Goal: Navigation & Orientation: Locate item on page

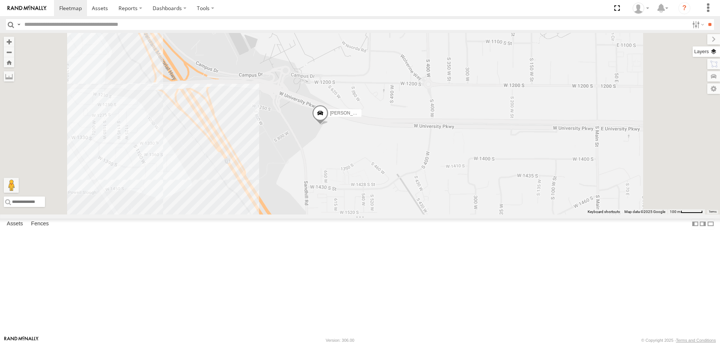
click at [716, 52] on label at bounding box center [705, 51] width 27 height 10
click at [0, 0] on span "Basemaps" at bounding box center [0, 0] width 0 height 0
click at [0, 0] on span "Roadmap" at bounding box center [0, 0] width 0 height 0
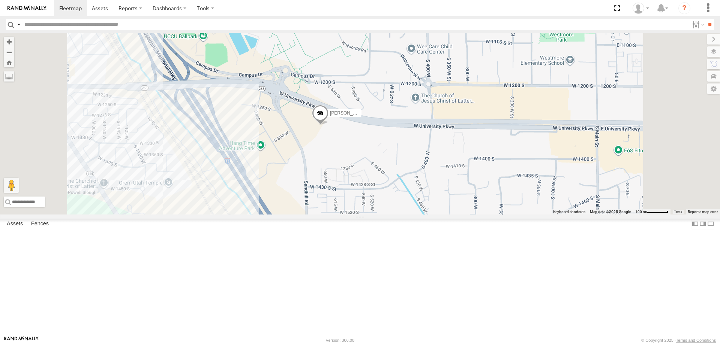
click at [0, 0] on span "Satellite" at bounding box center [0, 0] width 0 height 0
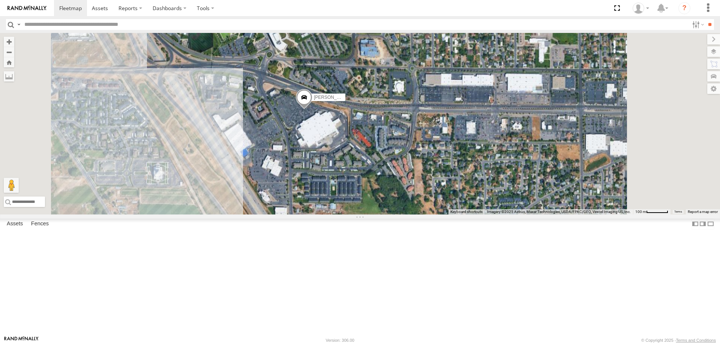
click at [416, 192] on div "[PERSON_NAME] 2020 F350 GT2 [PERSON_NAME] 2017 E350 GT1 [PERSON_NAME] -2023 F15…" at bounding box center [360, 124] width 720 height 182
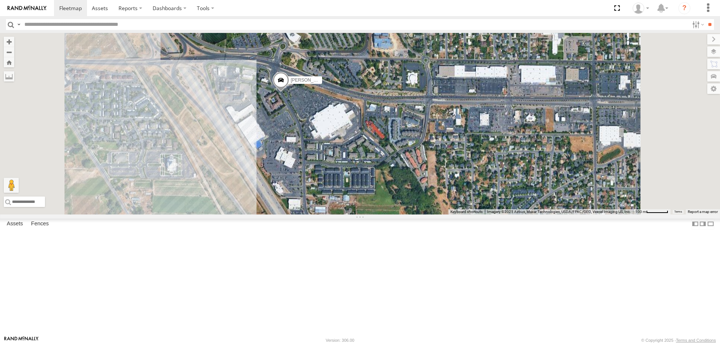
click at [0, 0] on span "Roadmap" at bounding box center [0, 0] width 0 height 0
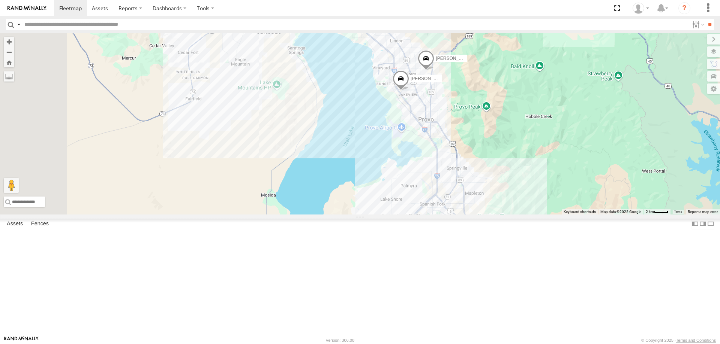
drag, startPoint x: 471, startPoint y: 129, endPoint x: 516, endPoint y: 220, distance: 101.4
click at [516, 215] on div "[PERSON_NAME] -2017 F150 [PERSON_NAME] 2016 Chevy 3500 [PERSON_NAME] -2023 F150" at bounding box center [360, 124] width 720 height 182
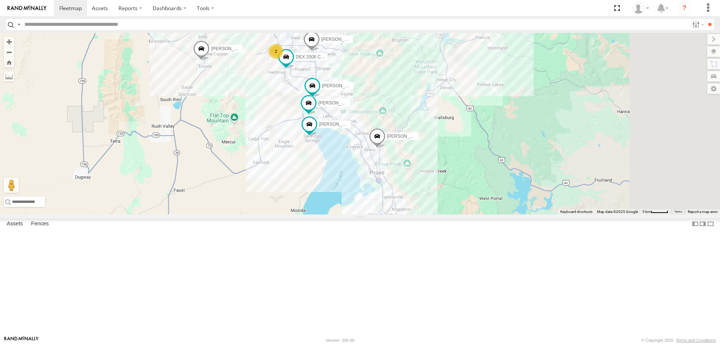
drag, startPoint x: 578, startPoint y: 229, endPoint x: 464, endPoint y: 168, distance: 130.0
click at [465, 169] on div "[PERSON_NAME] 2020 F350 GT2 [PERSON_NAME] 2017 E350 GT1 [PERSON_NAME] -2017 F15…" at bounding box center [360, 124] width 720 height 182
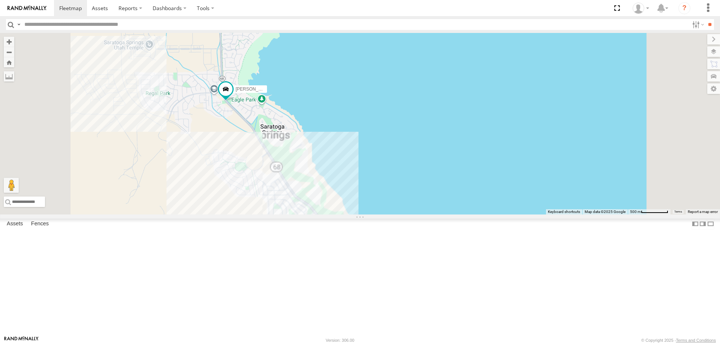
click at [362, 215] on div "[PERSON_NAME] 2020 F350 GT2 [PERSON_NAME] 2017 E350 GT1 [PERSON_NAME] -2017 F15…" at bounding box center [360, 124] width 720 height 182
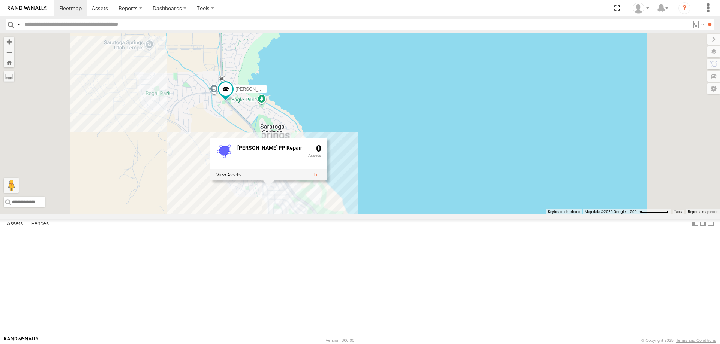
click at [359, 215] on div "[PERSON_NAME] 2020 F350 GT2 [PERSON_NAME] 2017 E350 GT1 [PERSON_NAME] -2017 F15…" at bounding box center [360, 124] width 720 height 182
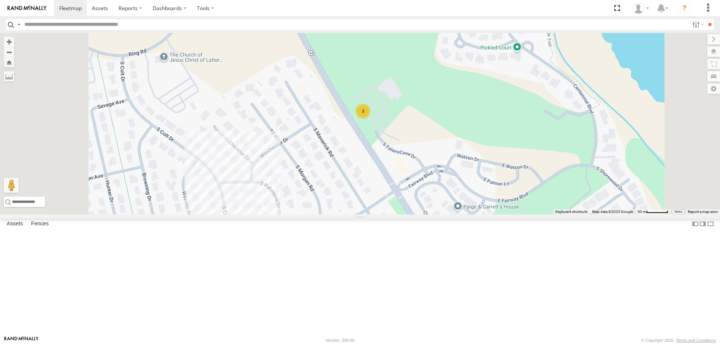
click at [0, 0] on span "Satellite" at bounding box center [0, 0] width 0 height 0
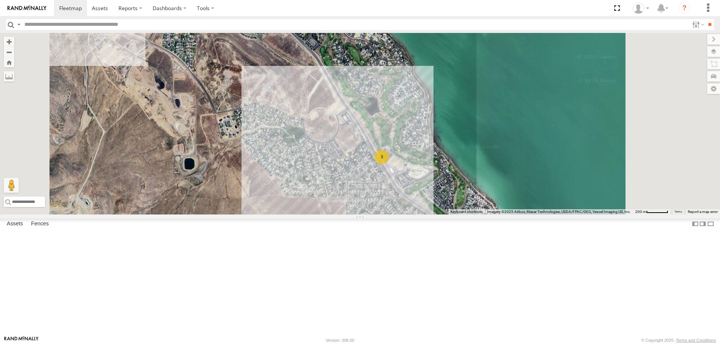
drag, startPoint x: 549, startPoint y: 195, endPoint x: 518, endPoint y: 250, distance: 63.3
click at [519, 215] on div "[PERSON_NAME] 2020 F350 GT2 [PERSON_NAME] 2017 E350 GT1 [PERSON_NAME] 2016 Chev…" at bounding box center [360, 124] width 720 height 182
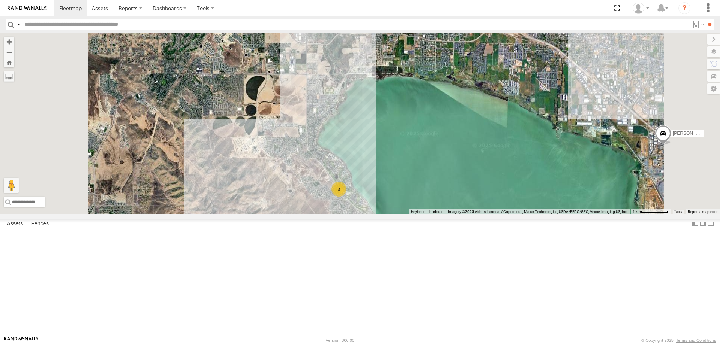
drag, startPoint x: 453, startPoint y: 217, endPoint x: 452, endPoint y: 181, distance: 35.3
click at [453, 186] on div "[PERSON_NAME] 2020 F350 GT2 [PERSON_NAME] 2017 E350 GT1 [PERSON_NAME] 2016 Chev…" at bounding box center [360, 124] width 720 height 182
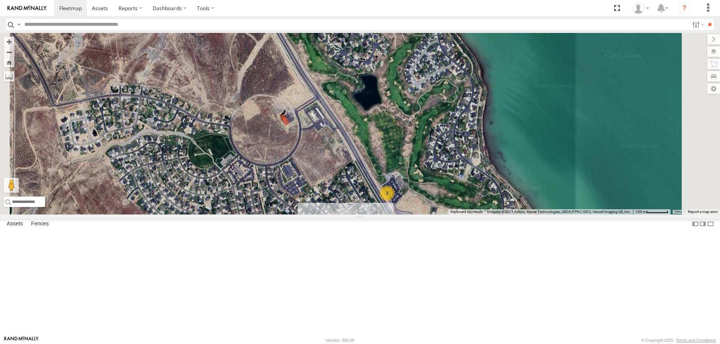
drag, startPoint x: 473, startPoint y: 238, endPoint x: 487, endPoint y: 285, distance: 48.6
click at [487, 215] on div "[PERSON_NAME] 2020 F350 GT2 [PERSON_NAME] 2017 E350 GT1 [PERSON_NAME] 2016 Chev…" at bounding box center [360, 124] width 720 height 182
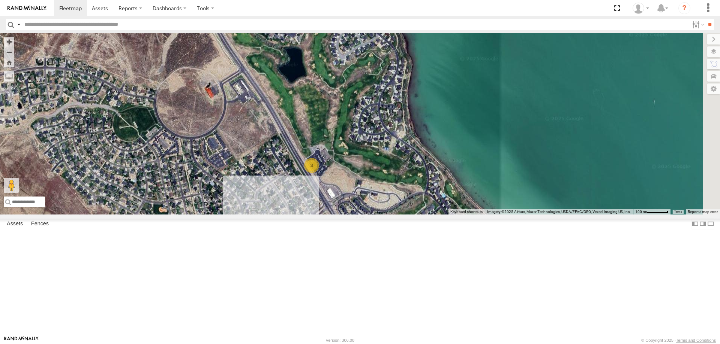
drag, startPoint x: 467, startPoint y: 226, endPoint x: 392, endPoint y: 198, distance: 79.9
click at [392, 198] on div "[PERSON_NAME] 2020 F350 GT2 [PERSON_NAME] 2017 E350 GT1 [PERSON_NAME] 2016 Chev…" at bounding box center [360, 124] width 720 height 182
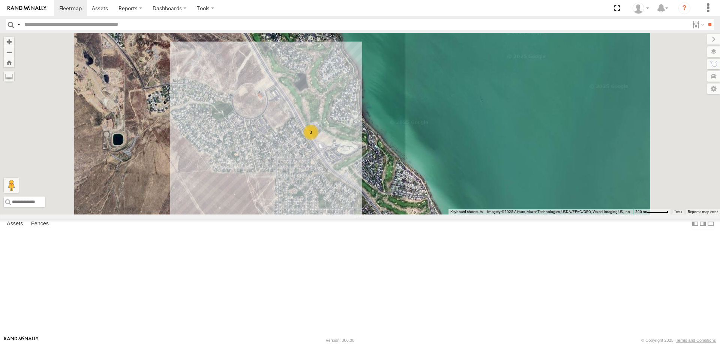
drag, startPoint x: 468, startPoint y: 249, endPoint x: 432, endPoint y: 167, distance: 89.1
click at [433, 171] on div "[PERSON_NAME] 2020 F350 GT2 [PERSON_NAME] 2017 E350 GT1 [PERSON_NAME] 2016 Chev…" at bounding box center [360, 124] width 720 height 182
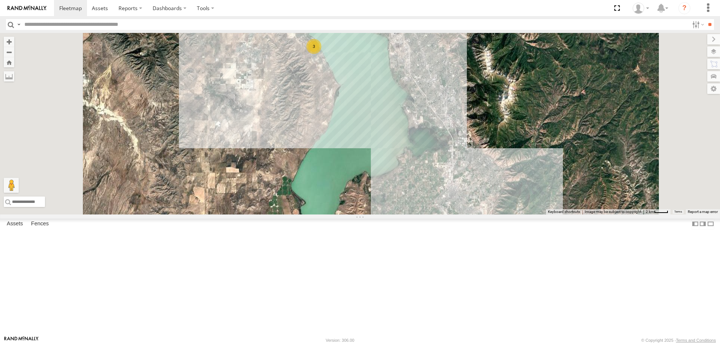
drag, startPoint x: 497, startPoint y: 170, endPoint x: 488, endPoint y: 123, distance: 47.6
click at [489, 125] on div "[PERSON_NAME] 2020 F350 GT2 [PERSON_NAME] 2017 E350 GT1 [PERSON_NAME] 2016 Chev…" at bounding box center [360, 124] width 720 height 182
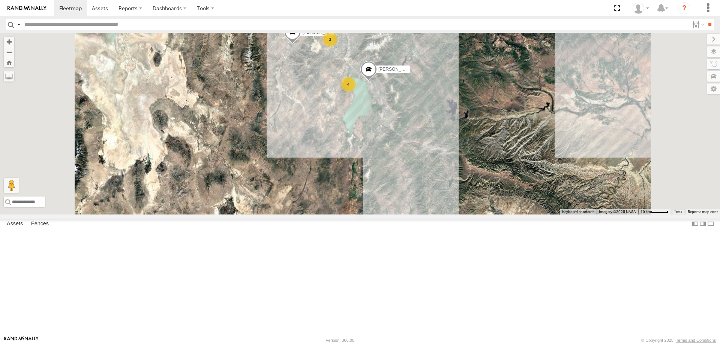
drag, startPoint x: 464, startPoint y: 137, endPoint x: 458, endPoint y: 172, distance: 34.9
click at [459, 172] on div "[PERSON_NAME] 2020 F350 GT2 [PERSON_NAME] 2017 E350 GT1 JAKE 2014 Chevy 3 4" at bounding box center [360, 124] width 720 height 182
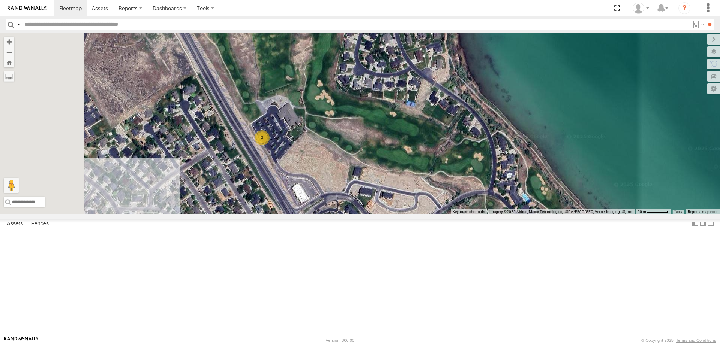
drag, startPoint x: 432, startPoint y: 301, endPoint x: 471, endPoint y: 242, distance: 71.1
click at [471, 215] on div "[PERSON_NAME] 2016 Chevy 3500 JAKE 2014 Chevy [PERSON_NAME] 2020 F350 GT2 [PERS…" at bounding box center [360, 124] width 720 height 182
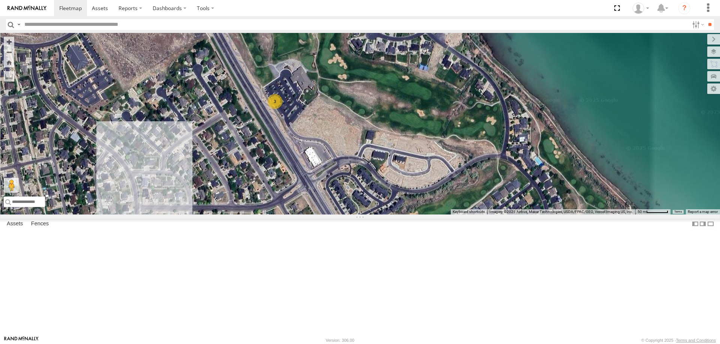
drag, startPoint x: 467, startPoint y: 240, endPoint x: 481, endPoint y: 204, distance: 38.5
click at [481, 204] on div "[PERSON_NAME] 2016 Chevy 3500 JAKE 2014 Chevy [PERSON_NAME] 2020 F350 GT2 [PERS…" at bounding box center [360, 124] width 720 height 182
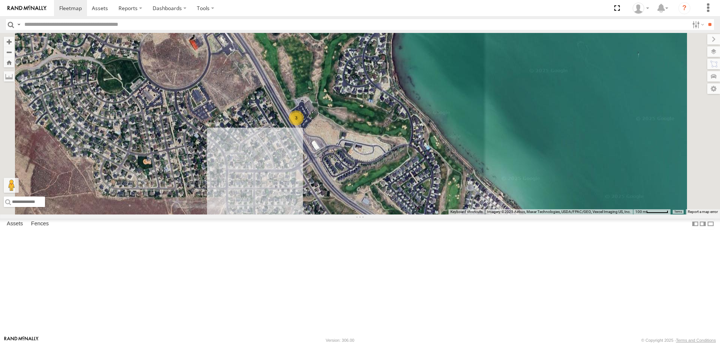
click at [329, 213] on div "[PERSON_NAME] 2016 Chevy 3500 JAKE 2014 Chevy [PERSON_NAME] 2020 F350 GT2 [PERS…" at bounding box center [360, 124] width 720 height 182
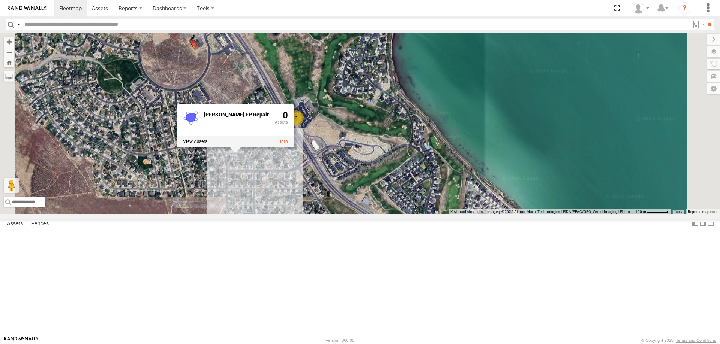
click at [456, 215] on div "[PERSON_NAME] 2016 Chevy 3500 JAKE 2014 Chevy [PERSON_NAME] 2020 F350 GT2 [PERS…" at bounding box center [360, 124] width 720 height 182
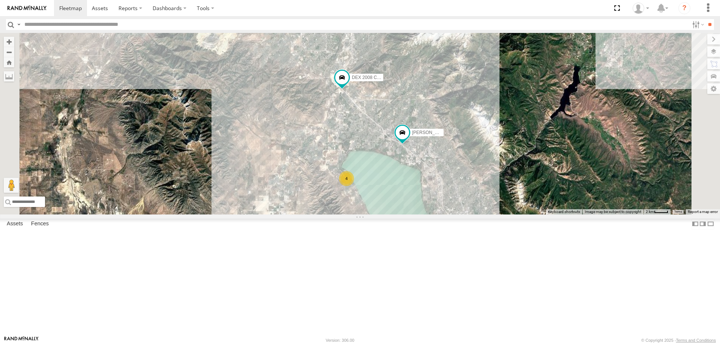
click at [0, 0] on span "Roadmap" at bounding box center [0, 0] width 0 height 0
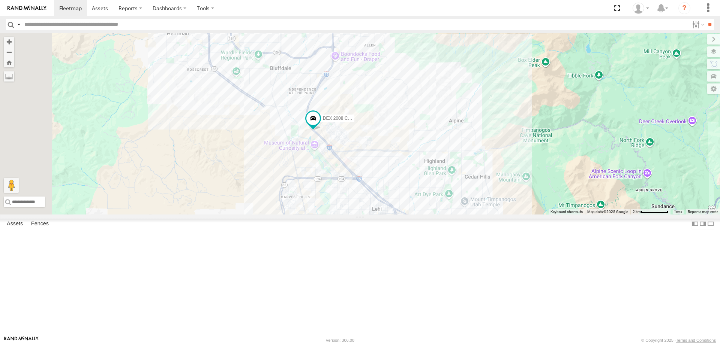
drag, startPoint x: 353, startPoint y: 166, endPoint x: 446, endPoint y: 243, distance: 120.8
click at [445, 215] on div "[PERSON_NAME] 2020 F350 GT2 DEX 2008 Chevy JAKE 2014 [PERSON_NAME] 2017 E350 GT…" at bounding box center [360, 124] width 720 height 182
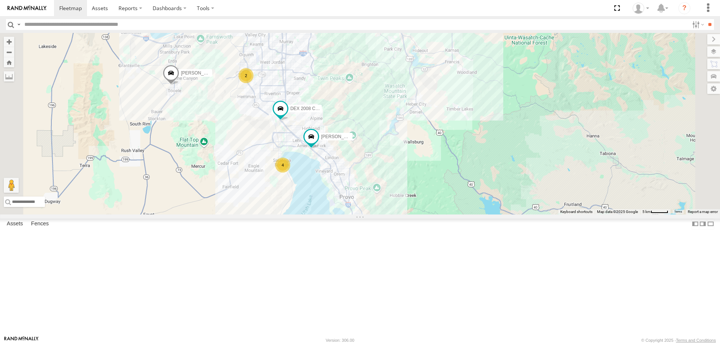
drag, startPoint x: 407, startPoint y: 266, endPoint x: 370, endPoint y: 178, distance: 95.4
click at [377, 193] on div "[PERSON_NAME] 2020 F350 GT2 DEX 2008 Chevy [PERSON_NAME] 2014 [PERSON_NAME] 201…" at bounding box center [360, 124] width 720 height 182
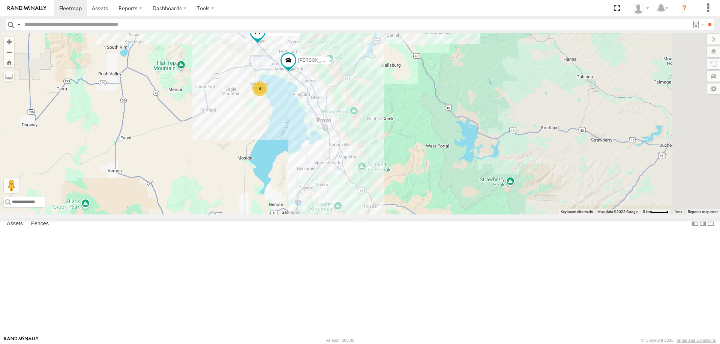
drag, startPoint x: 330, startPoint y: 148, endPoint x: 364, endPoint y: 220, distance: 79.3
click at [364, 215] on div "[PERSON_NAME] 2020 F350 GT2 DEX 2008 Chevy [PERSON_NAME] 2014 [PERSON_NAME] 201…" at bounding box center [360, 124] width 720 height 182
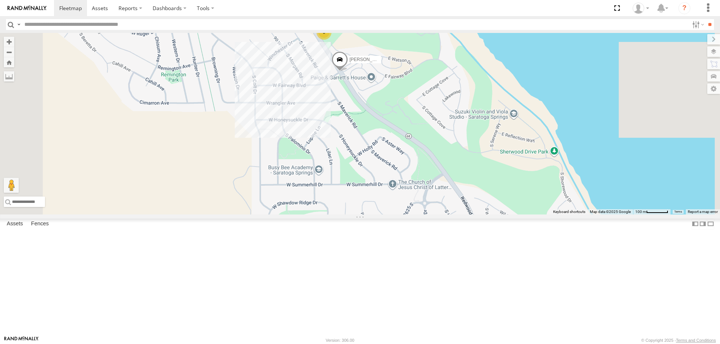
drag, startPoint x: 415, startPoint y: 180, endPoint x: 409, endPoint y: 194, distance: 15.5
click at [406, 209] on div "[PERSON_NAME] 2020 F350 GT2 DEX 2008 Chevy JAKE 2014 [PERSON_NAME] 2017 E350 GT…" at bounding box center [360, 124] width 720 height 182
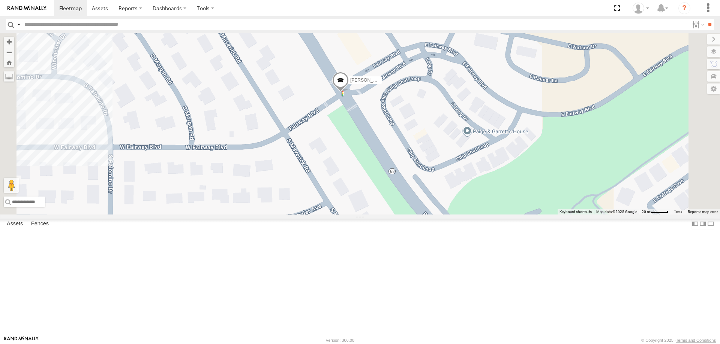
drag, startPoint x: 411, startPoint y: 159, endPoint x: 401, endPoint y: 199, distance: 40.5
click at [405, 197] on div "[PERSON_NAME] 2020 F350 GT2 DEX 2008 Chevy JAKE 2014 [PERSON_NAME] 2017 E350 GT…" at bounding box center [360, 124] width 720 height 182
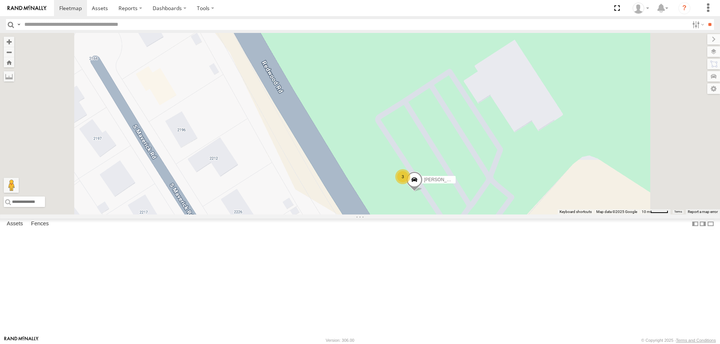
drag, startPoint x: 507, startPoint y: 217, endPoint x: 531, endPoint y: 269, distance: 57.9
click at [534, 215] on div "[PERSON_NAME] 2020 F350 GT2 [PERSON_NAME] 2017 E350 GT1 DEX 2008 Chevy JAKE 201…" at bounding box center [360, 124] width 720 height 182
